Goal: Information Seeking & Learning: Learn about a topic

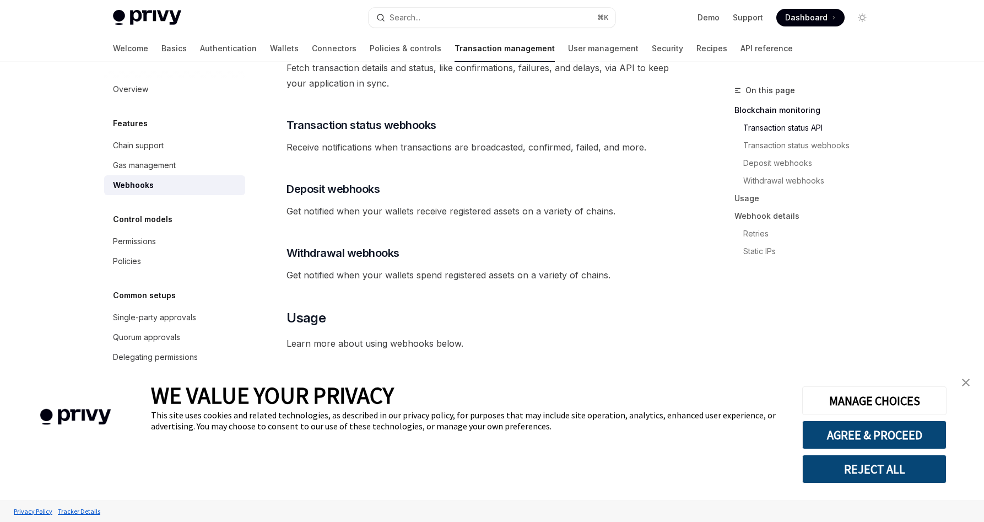
scroll to position [350, 0]
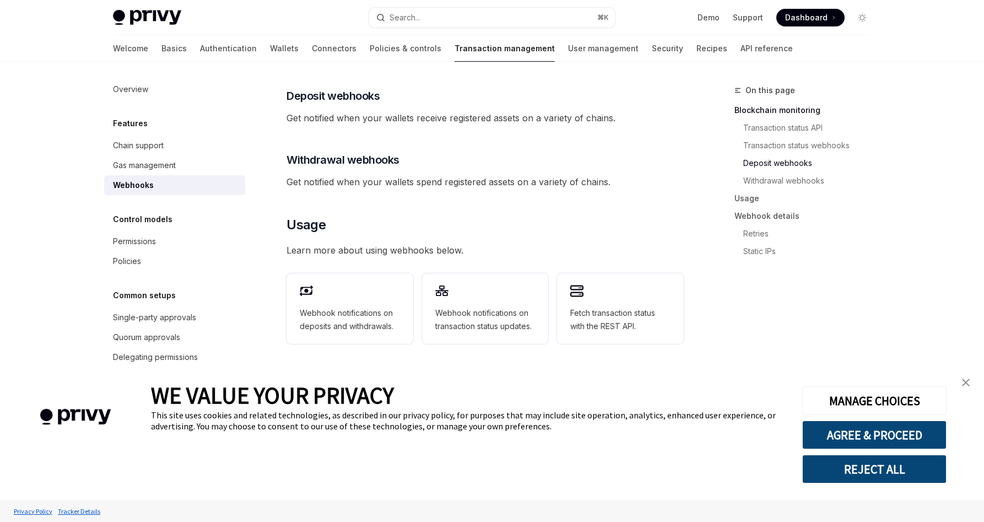
click at [965, 379] on img "close banner" at bounding box center [966, 383] width 8 height 8
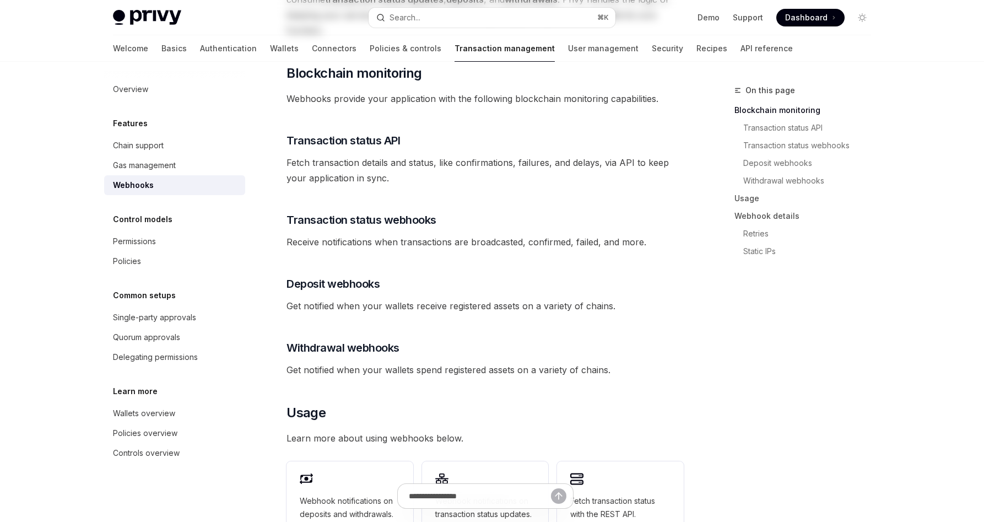
scroll to position [0, 0]
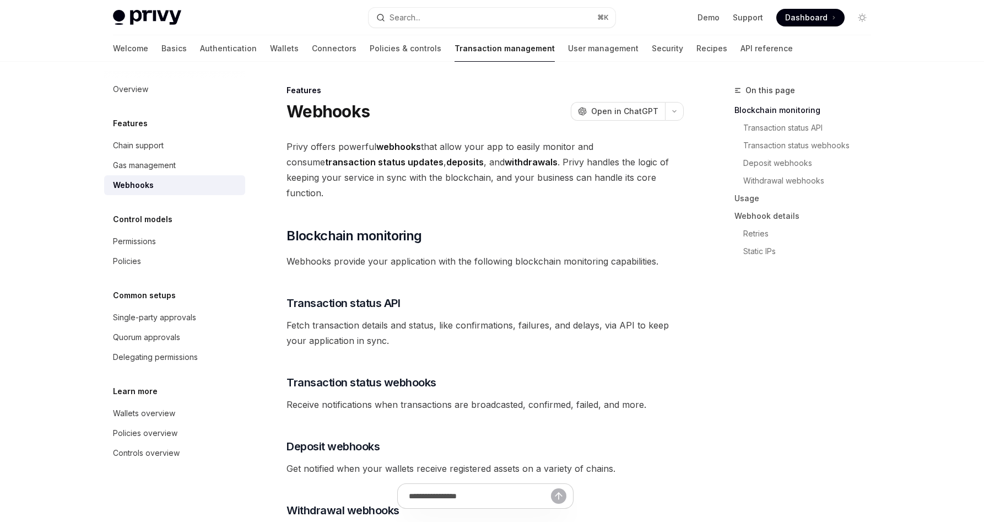
click at [408, 148] on strong "webhooks" at bounding box center [398, 146] width 45 height 11
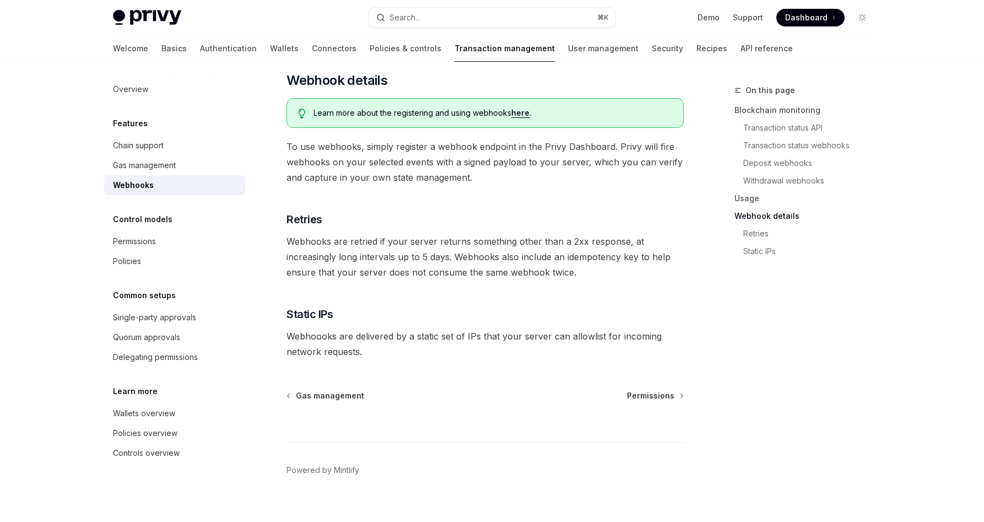
scroll to position [526, 0]
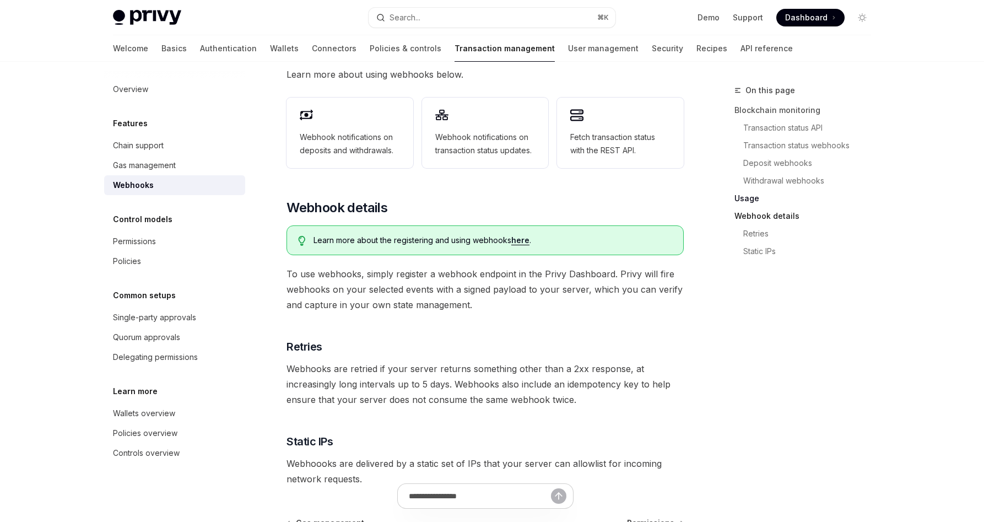
click at [760, 212] on link "Webhook details" at bounding box center [807, 216] width 145 height 18
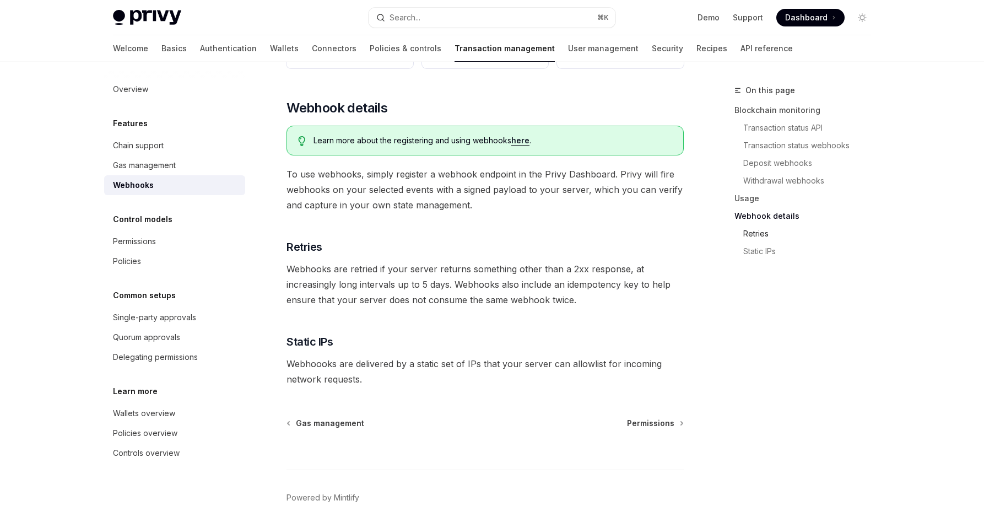
click at [759, 229] on link "Retries" at bounding box center [807, 234] width 145 height 18
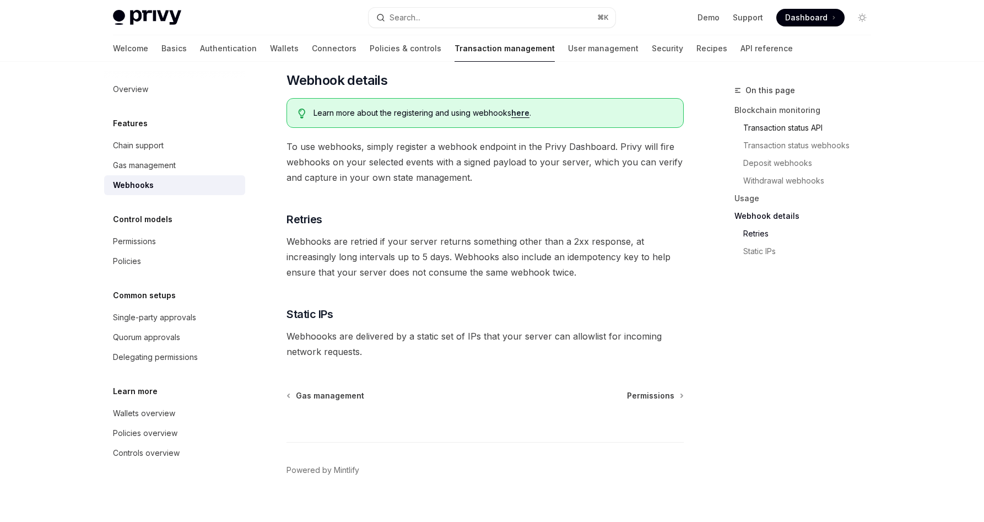
drag, startPoint x: 782, startPoint y: 122, endPoint x: 776, endPoint y: 122, distance: 6.1
click at [781, 122] on link "Transaction status API" at bounding box center [807, 128] width 145 height 18
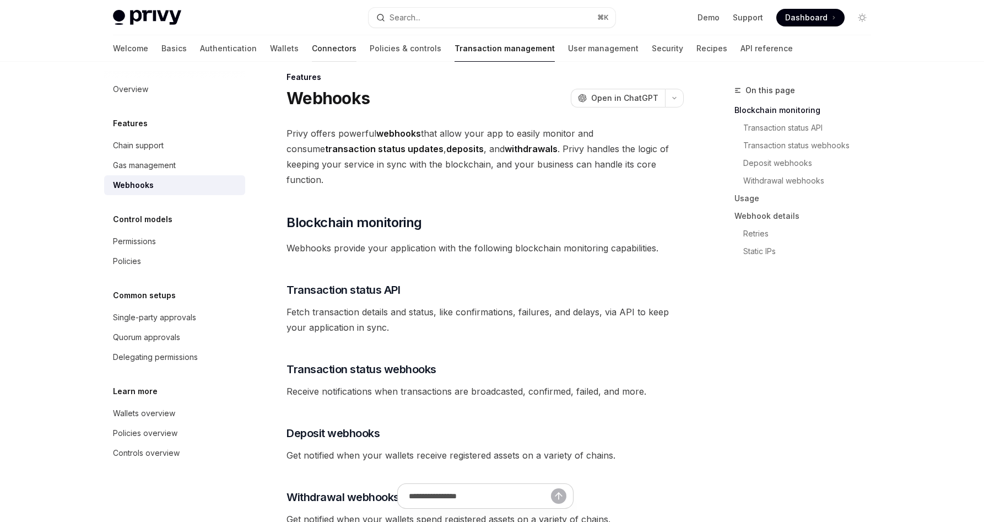
scroll to position [6, 0]
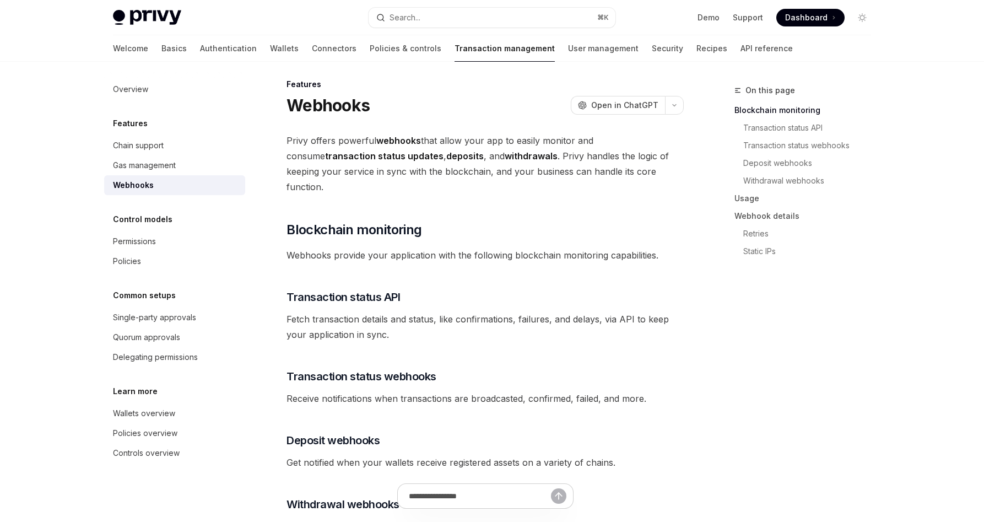
click at [180, 181] on div "Webhooks" at bounding box center [176, 185] width 126 height 13
type textarea "*"
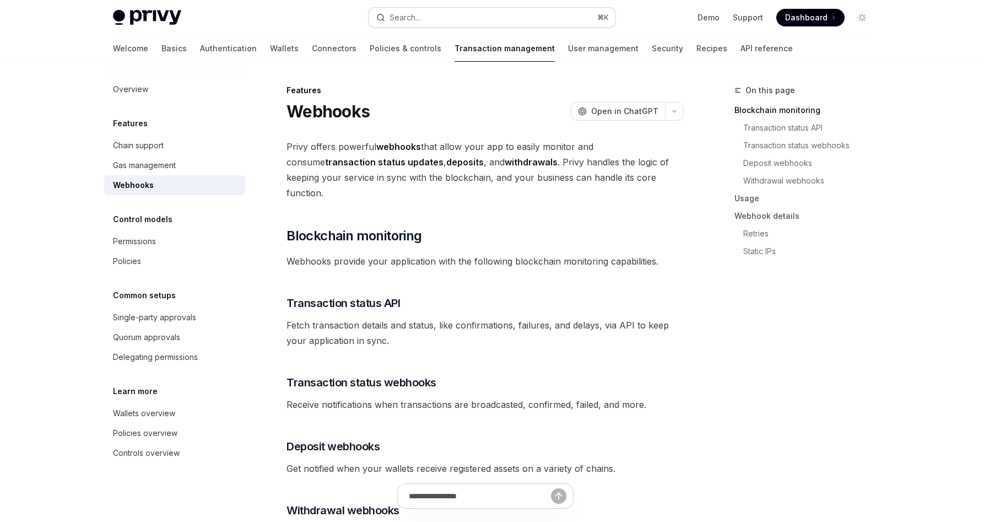
click at [460, 21] on button "Search... ⌘ K" at bounding box center [492, 18] width 247 height 20
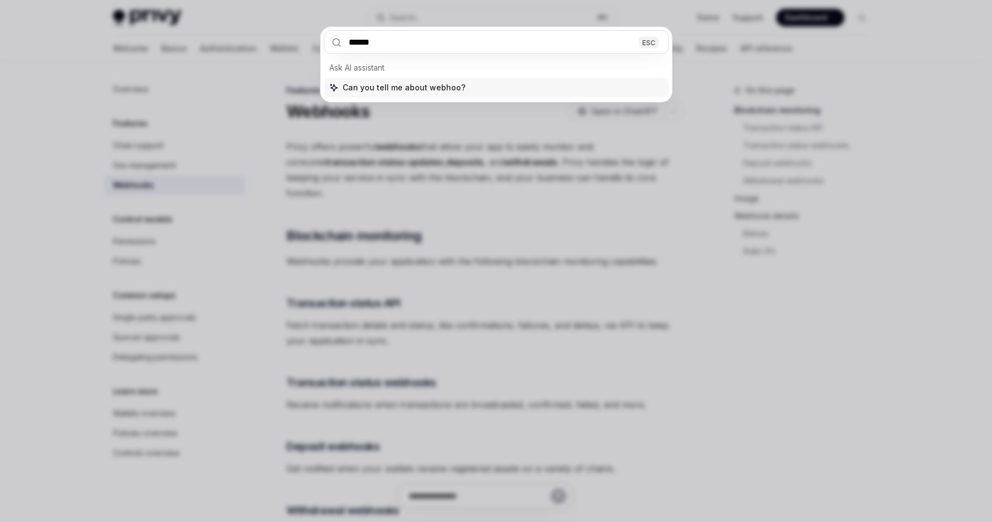
type input "*******"
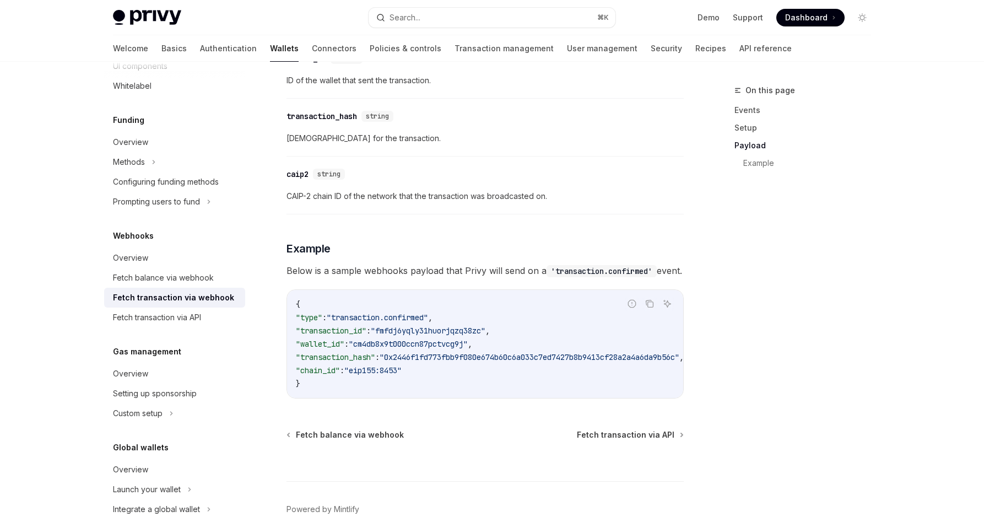
scroll to position [1060, 0]
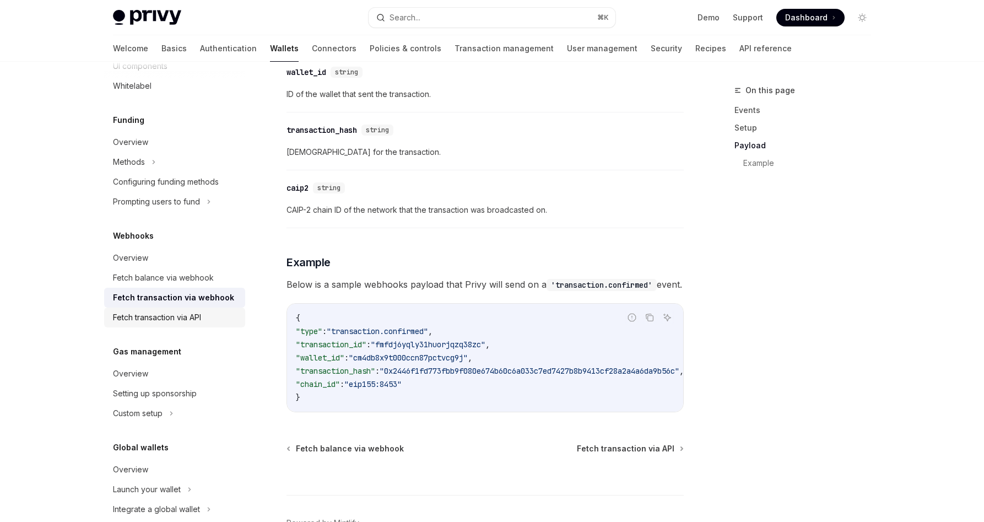
click at [148, 315] on div "Fetch transaction via API" at bounding box center [157, 317] width 88 height 13
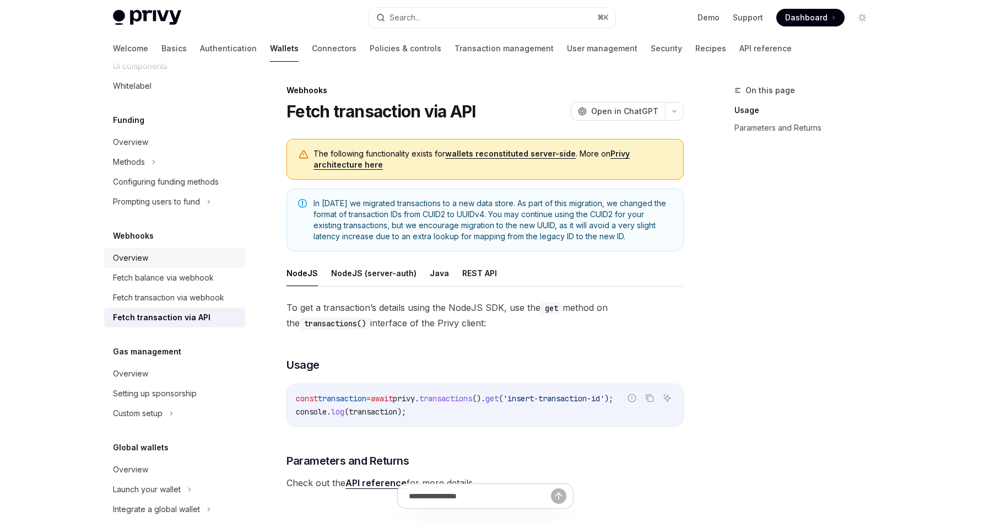
click at [160, 263] on div "Overview" at bounding box center [176, 257] width 126 height 13
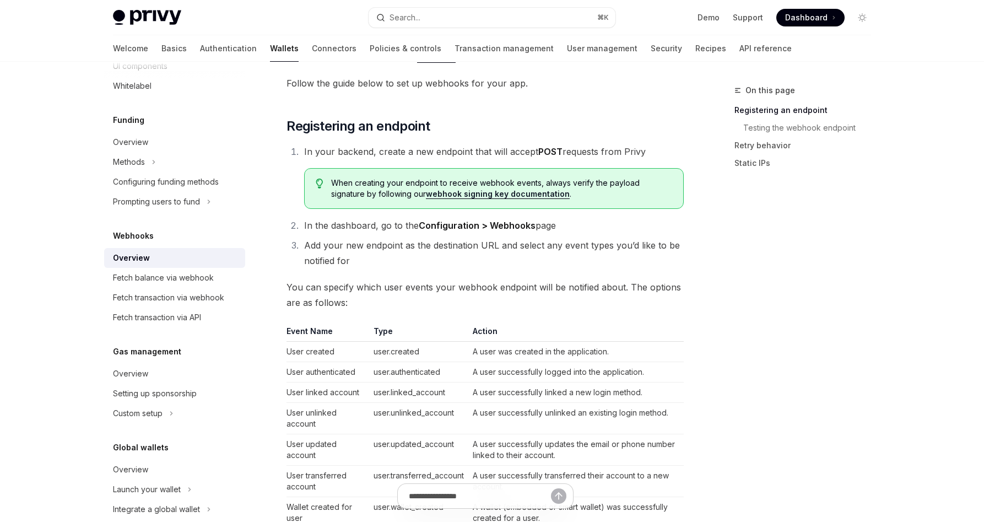
scroll to position [223, 0]
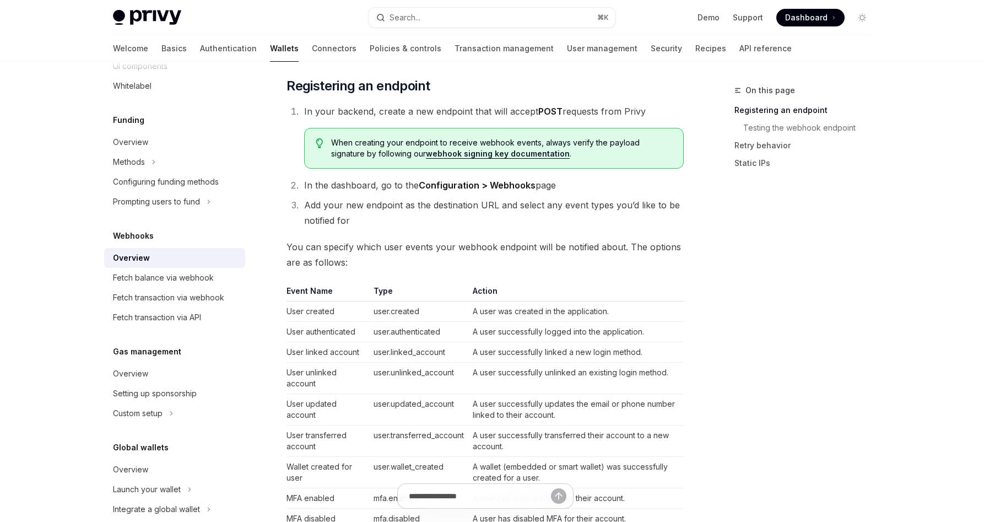
click at [398, 306] on td "user.created" at bounding box center [418, 311] width 99 height 20
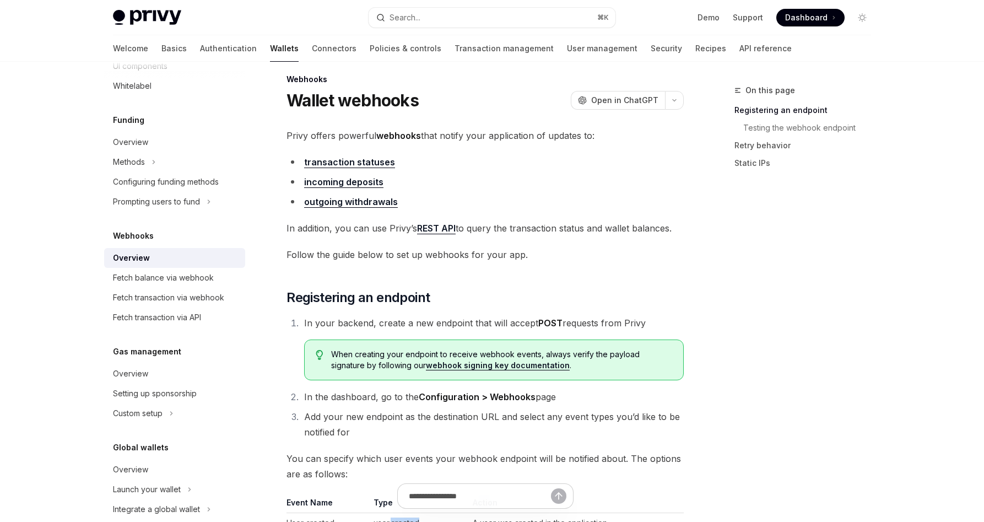
scroll to position [0, 0]
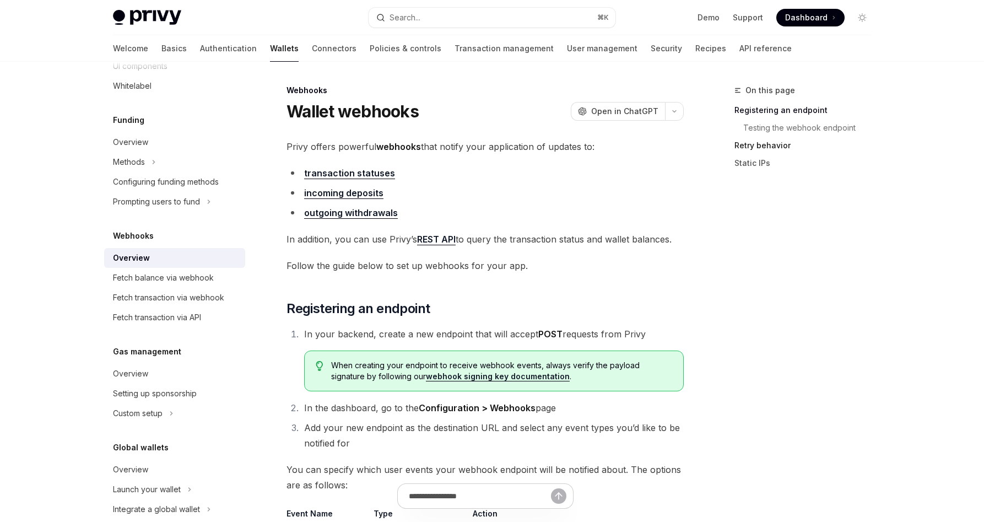
click at [739, 148] on link "Retry behavior" at bounding box center [807, 146] width 145 height 18
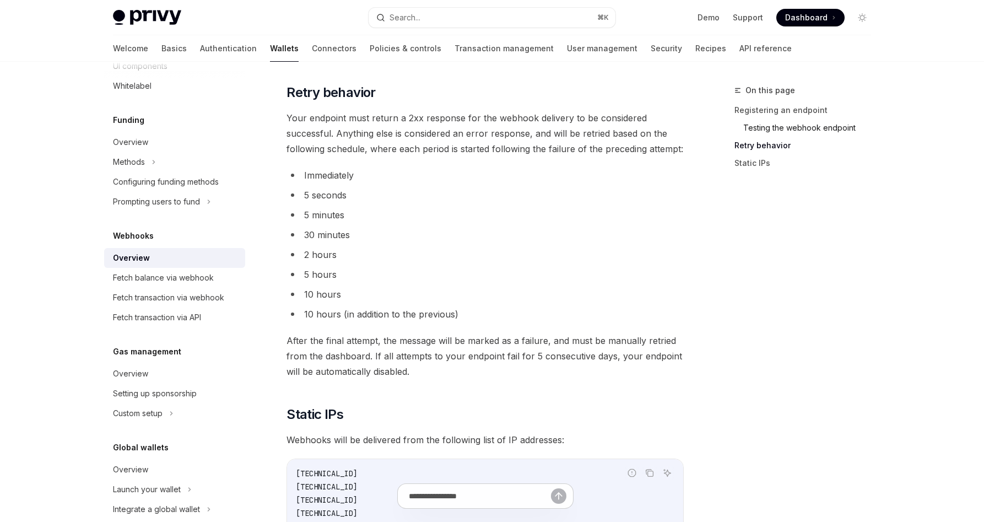
click at [799, 131] on link "Testing the webhook endpoint" at bounding box center [807, 128] width 145 height 18
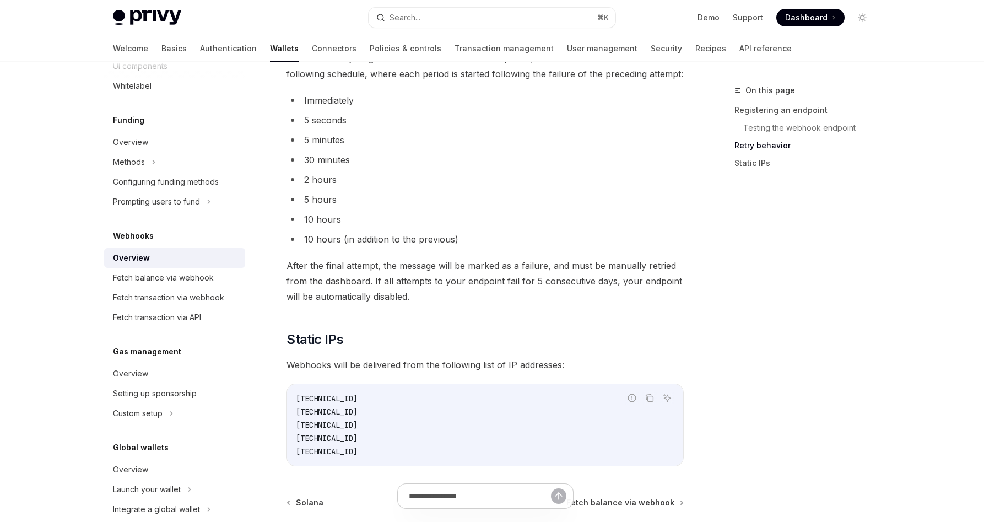
scroll to position [1103, 0]
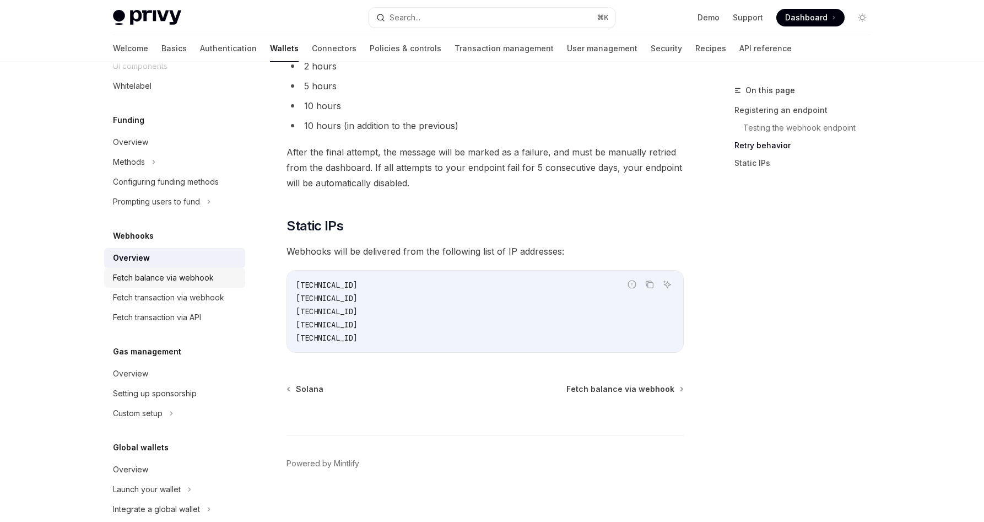
click at [224, 273] on div "Fetch balance via webhook" at bounding box center [176, 277] width 126 height 13
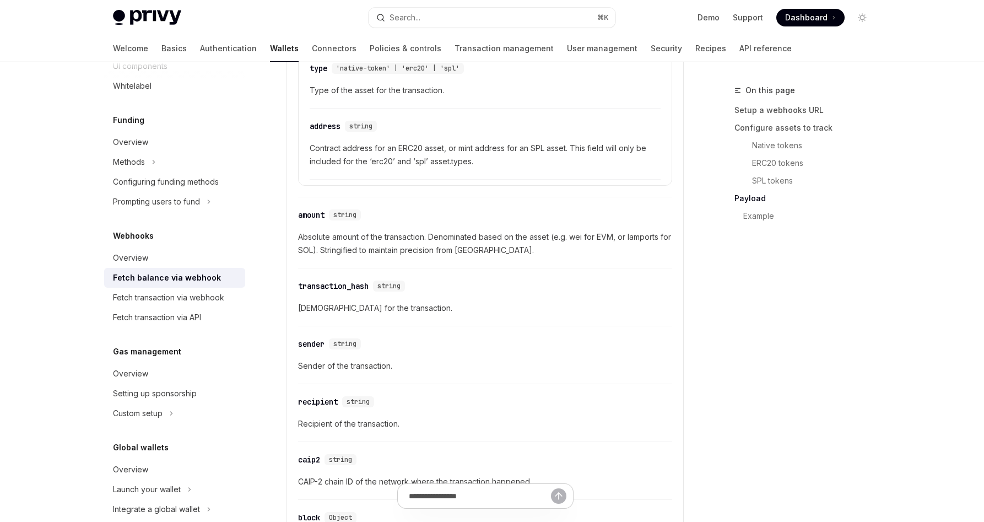
scroll to position [1254, 0]
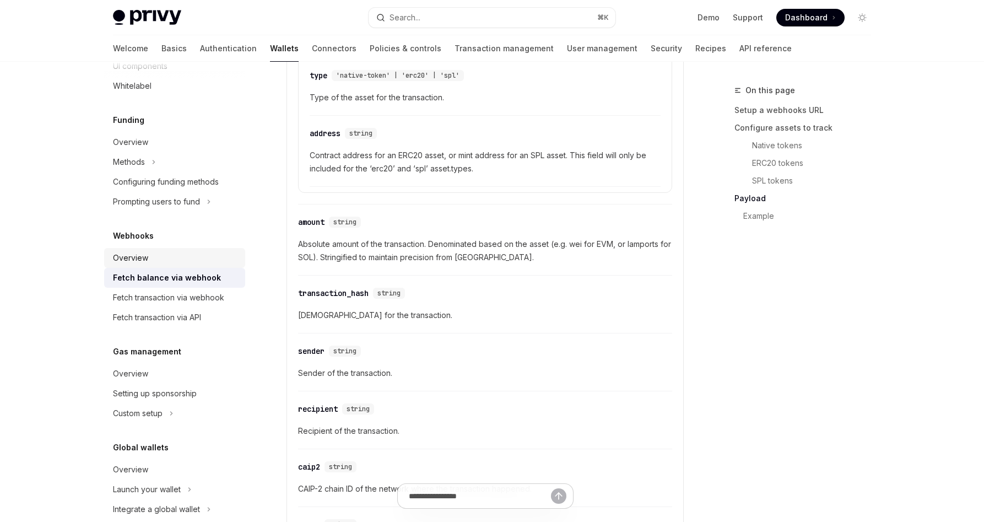
click at [161, 263] on div "Overview" at bounding box center [176, 257] width 126 height 13
type textarea "*"
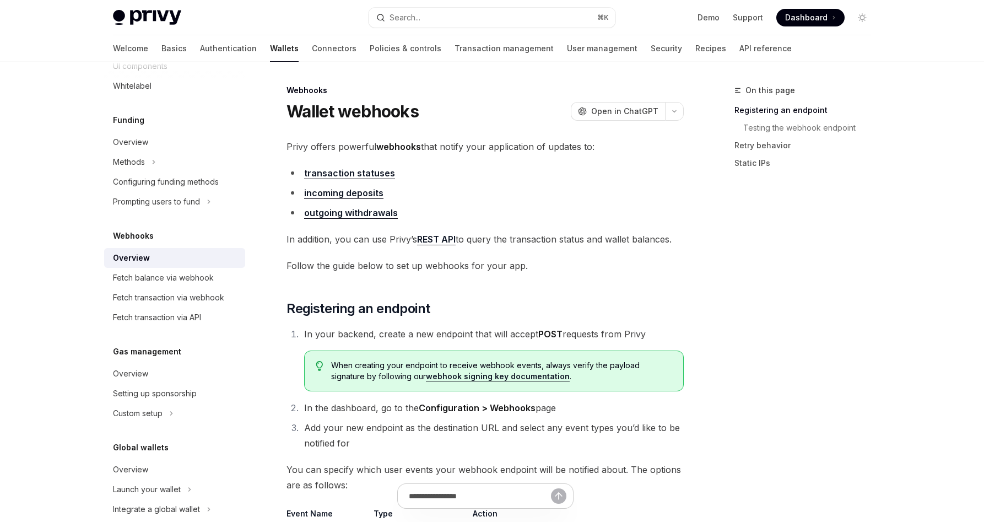
click at [463, 373] on div "WE VALUE YOUR PRIVACY This site uses cookies and related technologies, as descr…" at bounding box center [468, 432] width 635 height 136
click at [462, 348] on li "In your backend, create a new endpoint that will accept POST requests from Priv…" at bounding box center [492, 358] width 383 height 65
click at [479, 400] on div "WE VALUE YOUR PRIVACY" at bounding box center [468, 395] width 635 height 29
click at [430, 372] on div "WE VALUE YOUR PRIVACY This site uses cookies and related technologies, as descr…" at bounding box center [468, 432] width 635 height 136
click at [429, 376] on div "WE VALUE YOUR PRIVACY This site uses cookies and related technologies, as descr…" at bounding box center [468, 432] width 635 height 136
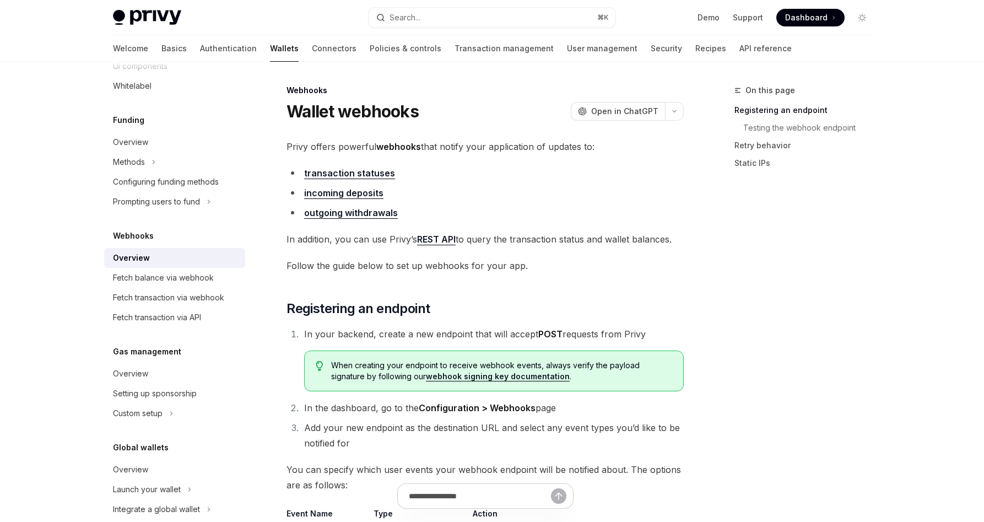
click at [429, 377] on div "WE VALUE YOUR PRIVACY This site uses cookies and related technologies, as descr…" at bounding box center [468, 432] width 635 height 136
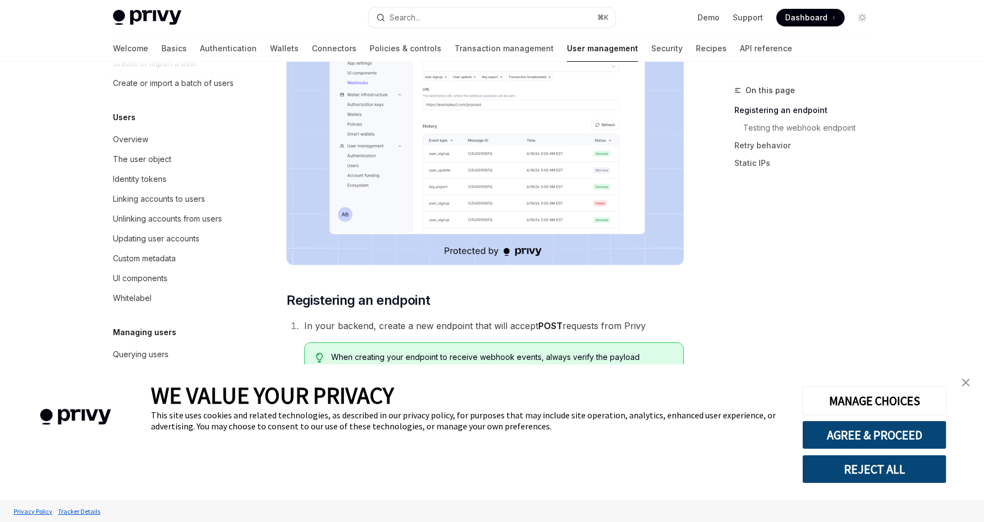
scroll to position [346, 0]
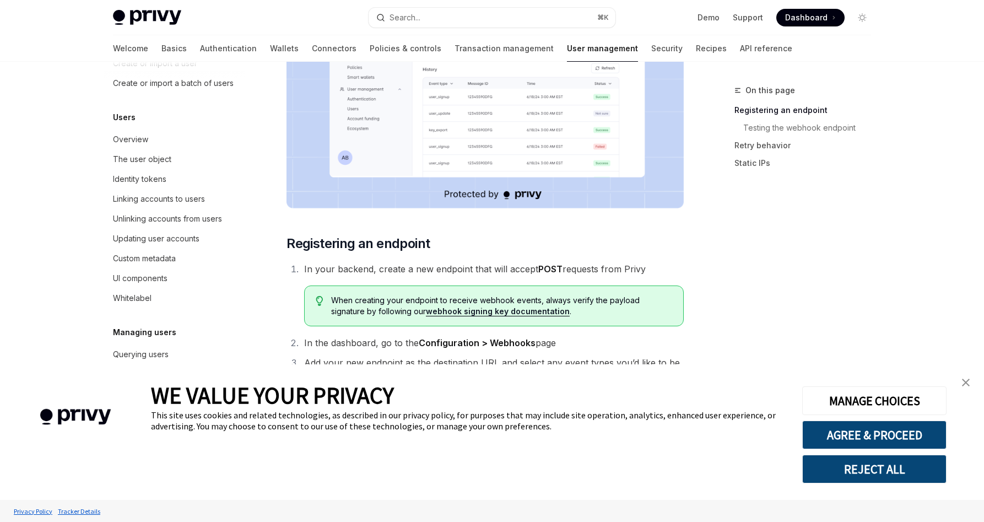
click at [968, 385] on img "close banner" at bounding box center [966, 383] width 8 height 8
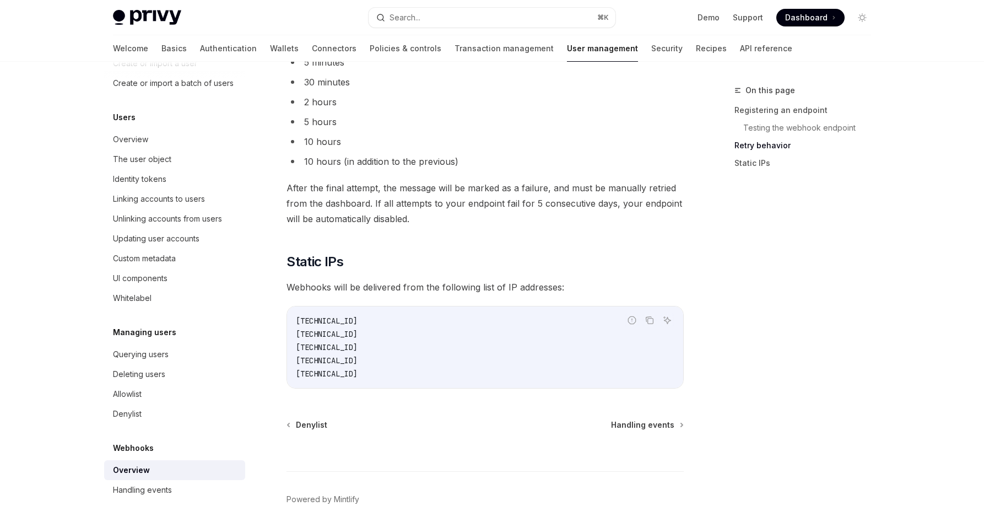
scroll to position [1392, 0]
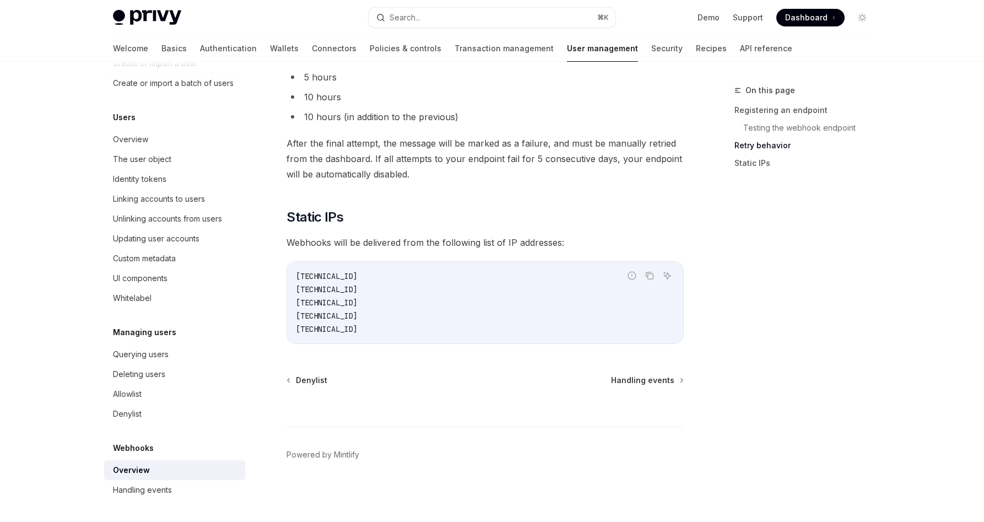
click at [618, 377] on div "WE VALUE YOUR PRIVACY This site uses cookies and related technologies, as descr…" at bounding box center [468, 432] width 635 height 136
click at [666, 383] on div "WE VALUE YOUR PRIVACY" at bounding box center [468, 395] width 635 height 29
click at [678, 380] on div "WE VALUE YOUR PRIVACY This site uses cookies and related technologies, as descr…" at bounding box center [468, 432] width 635 height 136
click at [298, 385] on span "WE VALUE YOUR PRIVACY" at bounding box center [272, 395] width 243 height 29
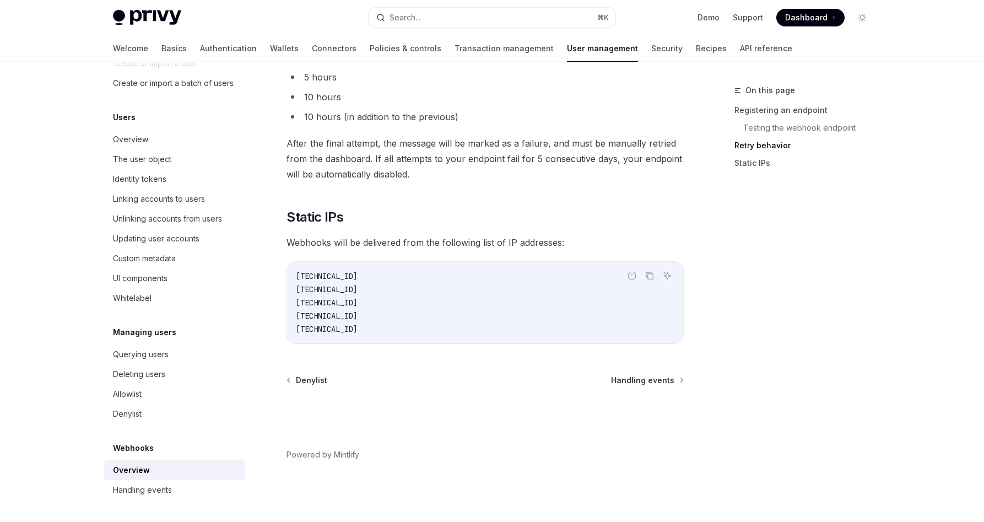
click at [298, 384] on span "WE VALUE YOUR PRIVACY" at bounding box center [272, 395] width 243 height 29
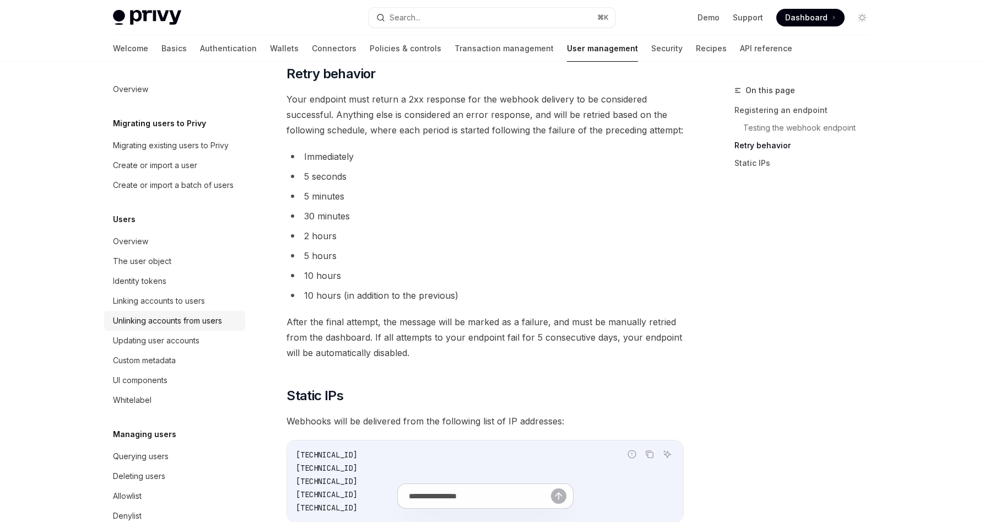
scroll to position [115, 0]
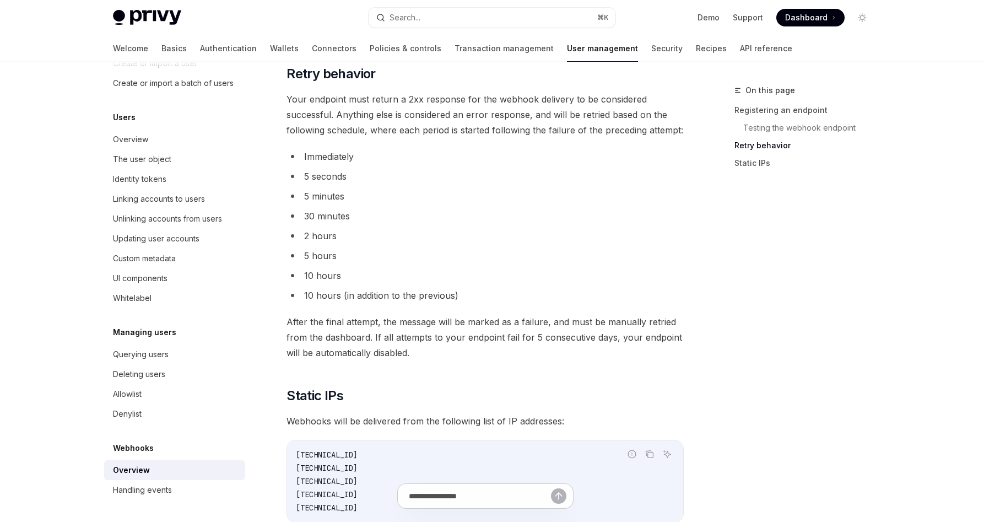
click at [127, 476] on div "Cookie Consent Banner" at bounding box center [75, 432] width 151 height 136
click at [133, 490] on div "Cookie Consent Banner" at bounding box center [75, 432] width 151 height 136
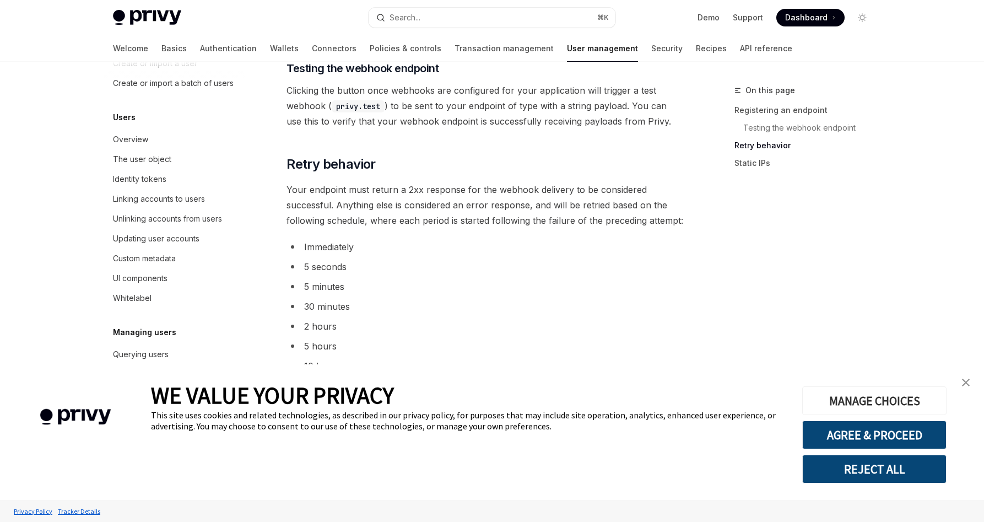
scroll to position [1392, 0]
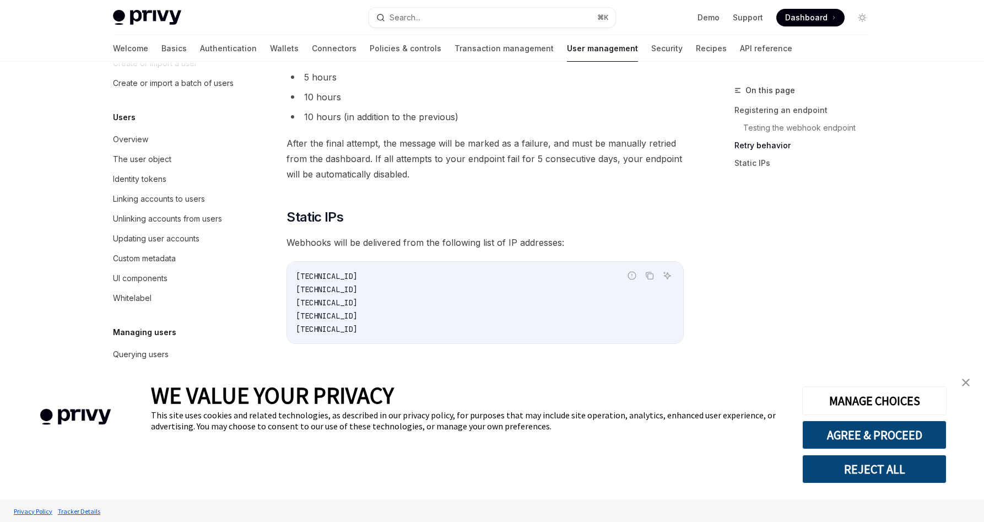
click at [967, 382] on img "close banner" at bounding box center [966, 383] width 8 height 8
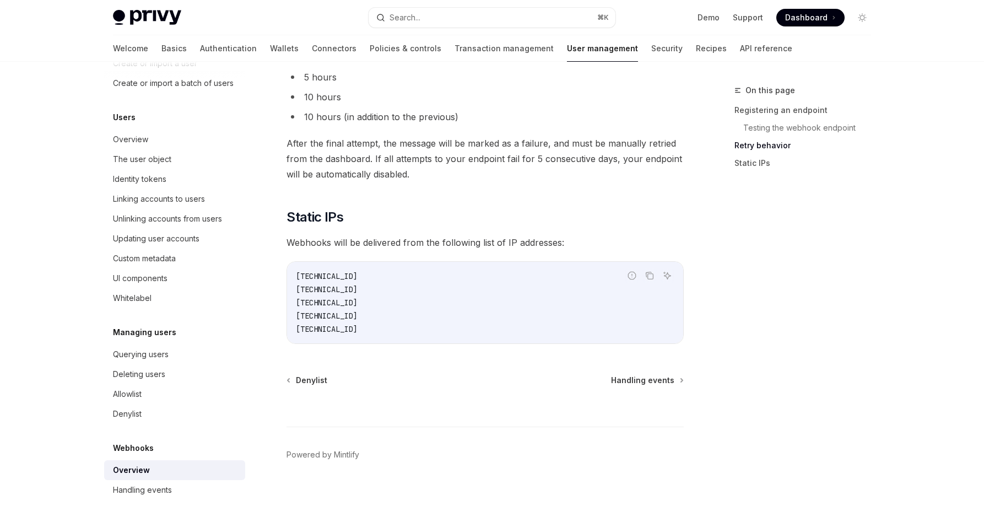
click at [131, 494] on div "Cookie Consent Banner" at bounding box center [75, 432] width 151 height 136
drag, startPoint x: 138, startPoint y: 488, endPoint x: 261, endPoint y: 455, distance: 127.3
click at [138, 488] on div "Cookie Consent Banner" at bounding box center [75, 432] width 151 height 136
click at [659, 377] on div "WE VALUE YOUR PRIVACY This site uses cookies and related technologies, as descr…" at bounding box center [468, 432] width 635 height 136
drag, startPoint x: 662, startPoint y: 383, endPoint x: 607, endPoint y: 385, distance: 55.1
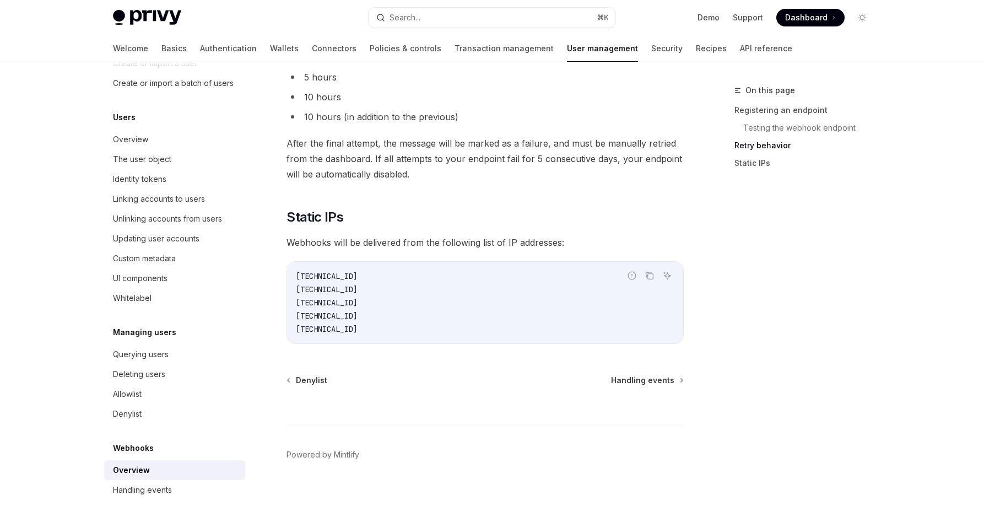
click at [661, 383] on div "WE VALUE YOUR PRIVACY" at bounding box center [468, 395] width 635 height 29
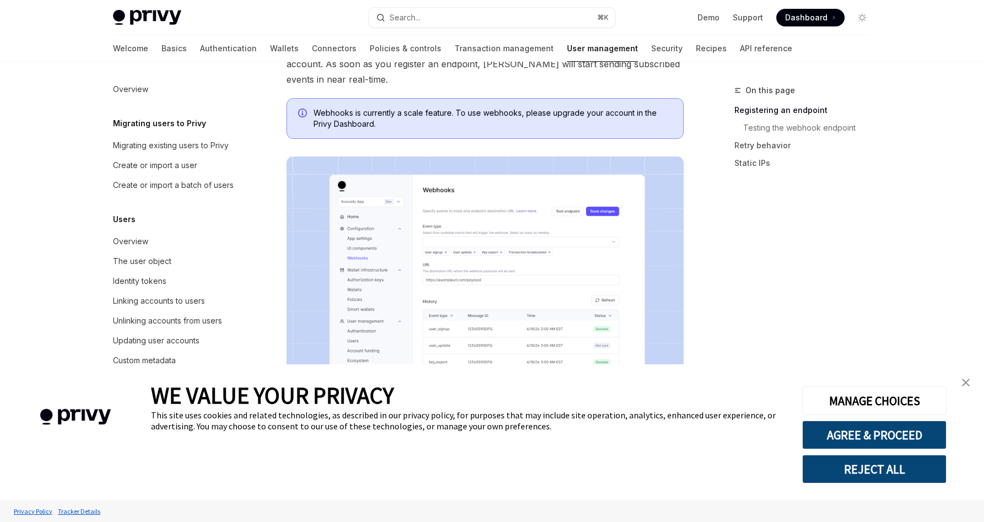
scroll to position [115, 0]
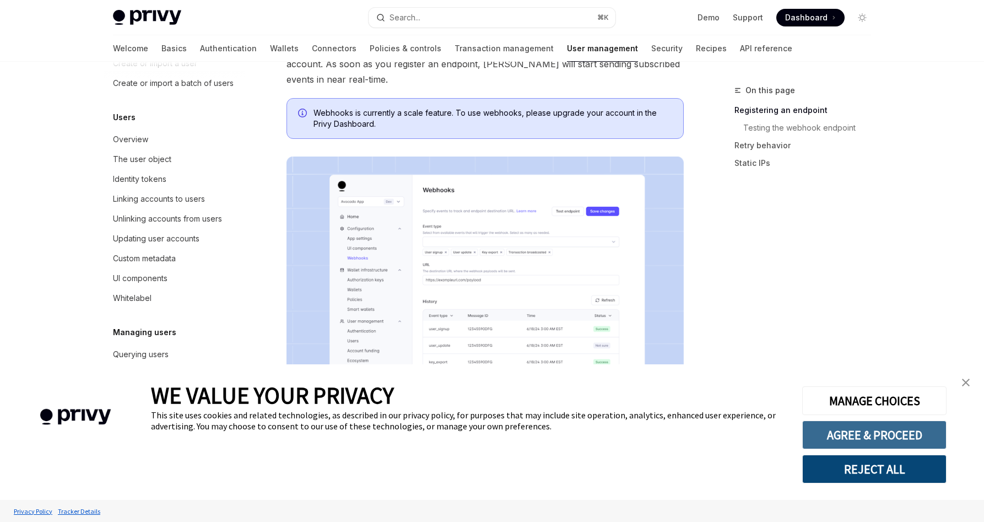
drag, startPoint x: 900, startPoint y: 439, endPoint x: 849, endPoint y: 440, distance: 51.8
click at [900, 439] on button "AGREE & PROCEED" at bounding box center [874, 434] width 144 height 29
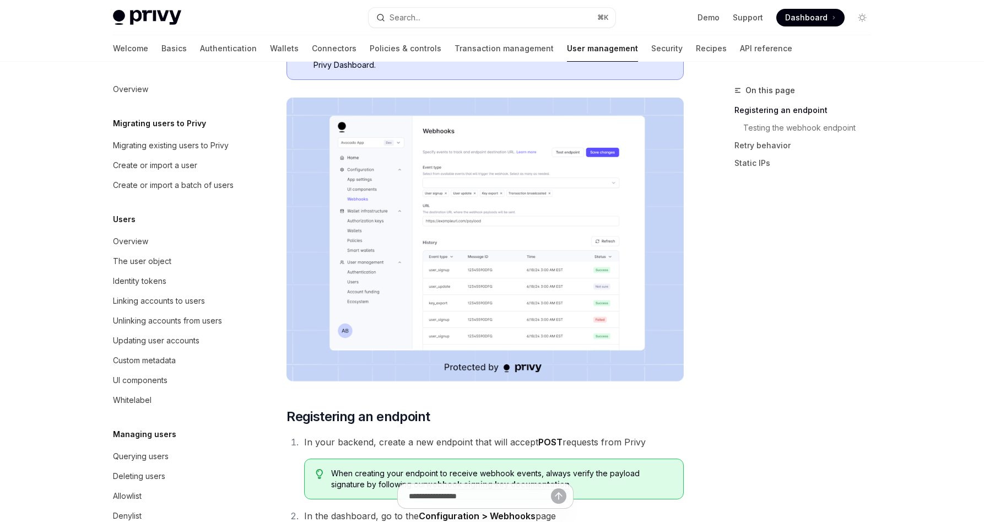
scroll to position [115, 0]
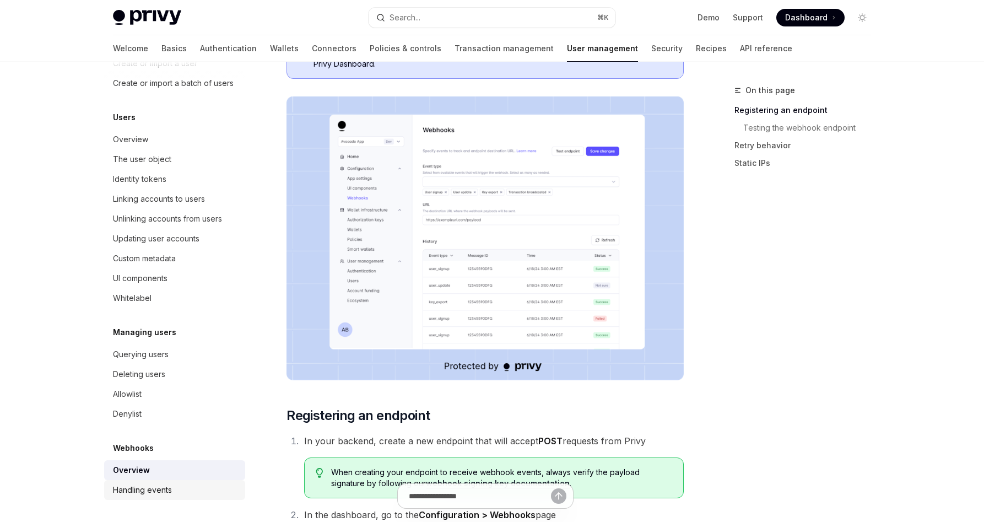
click at [153, 495] on div "Handling events" at bounding box center [142, 489] width 59 height 13
type textarea "*"
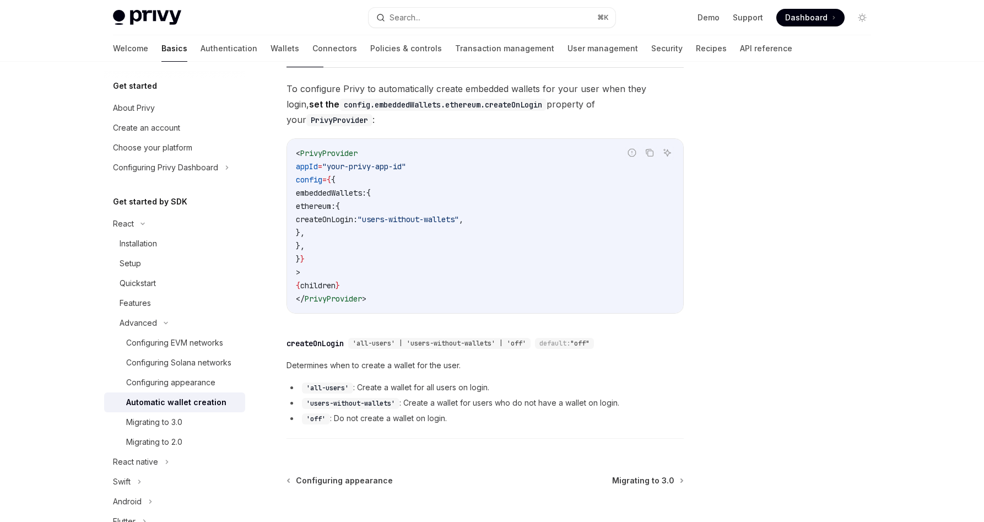
scroll to position [246, 0]
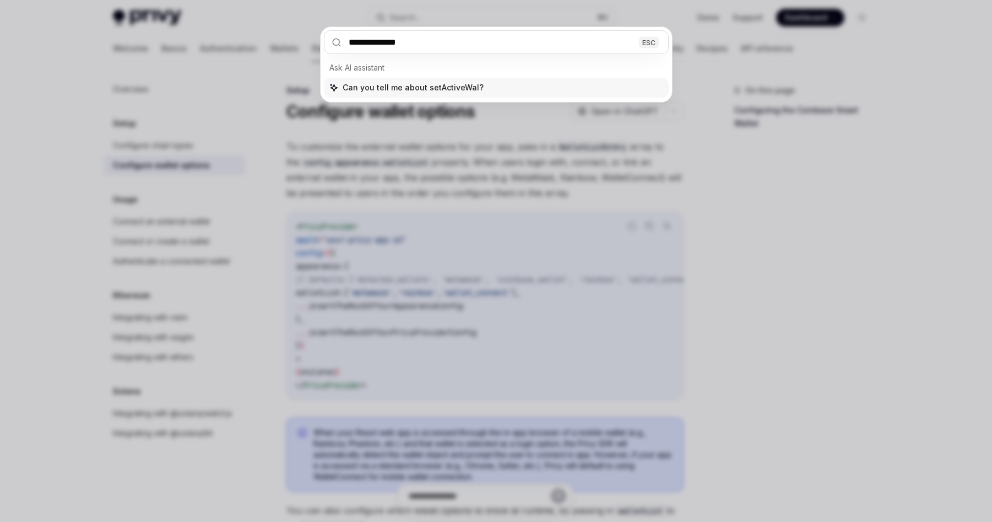
type input "**********"
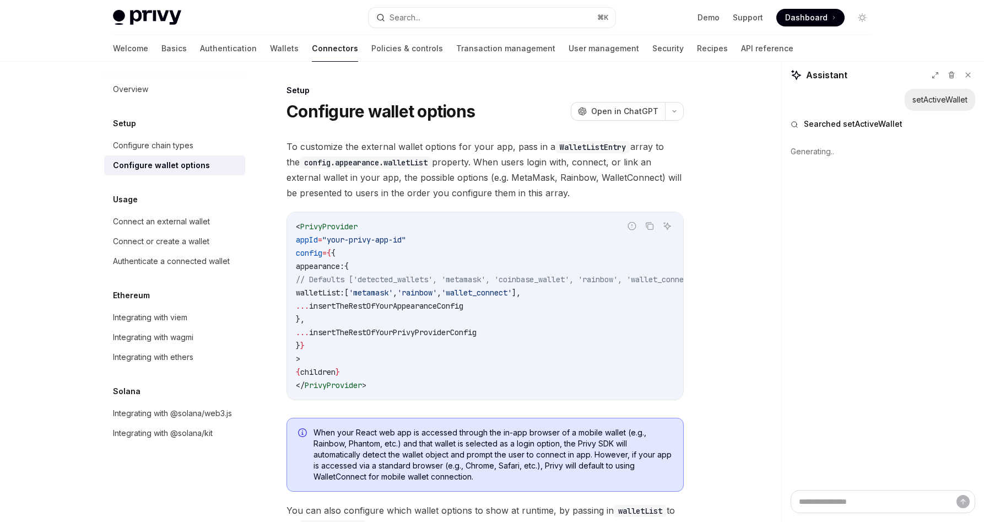
type textarea "*"
